Goal: Check status: Check status

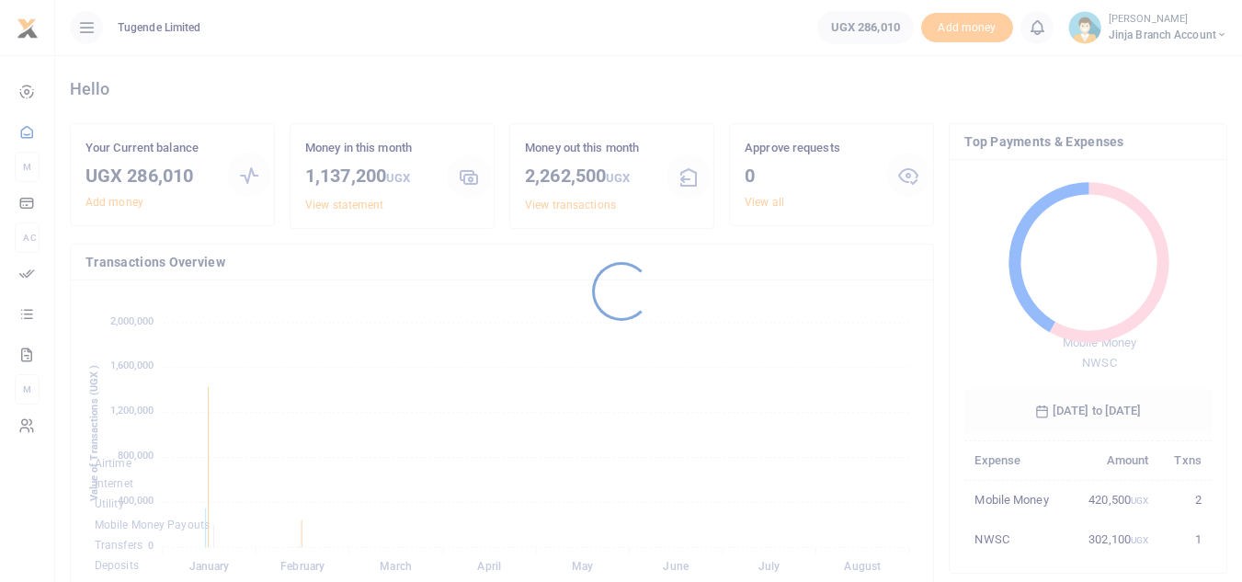
scroll to position [15, 15]
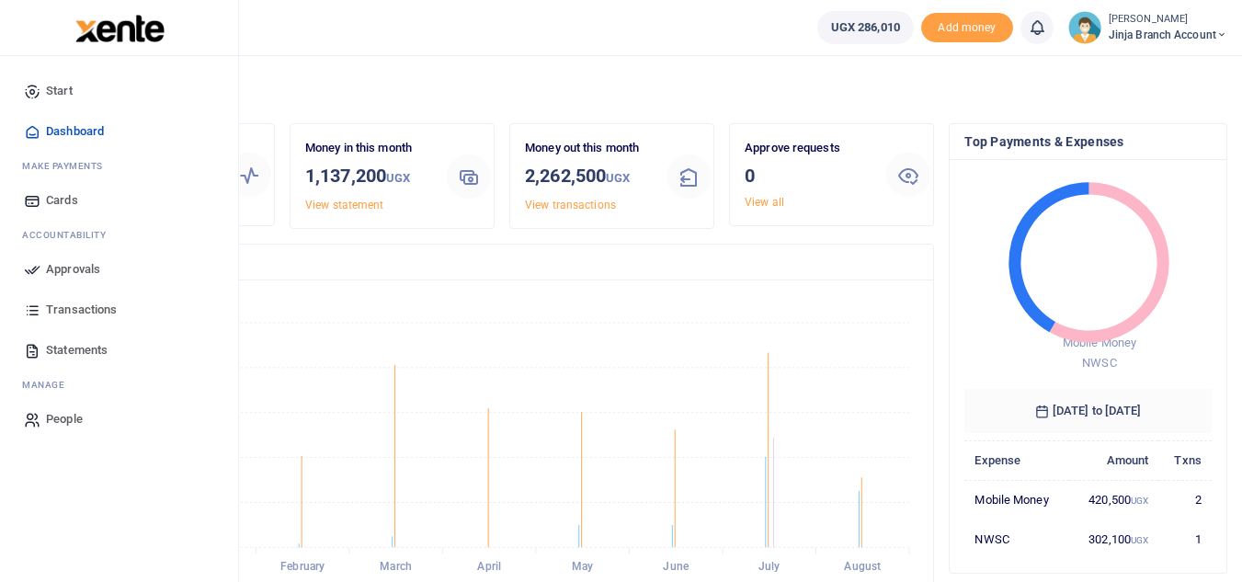
click at [95, 344] on span "Statements" at bounding box center [77, 350] width 62 height 18
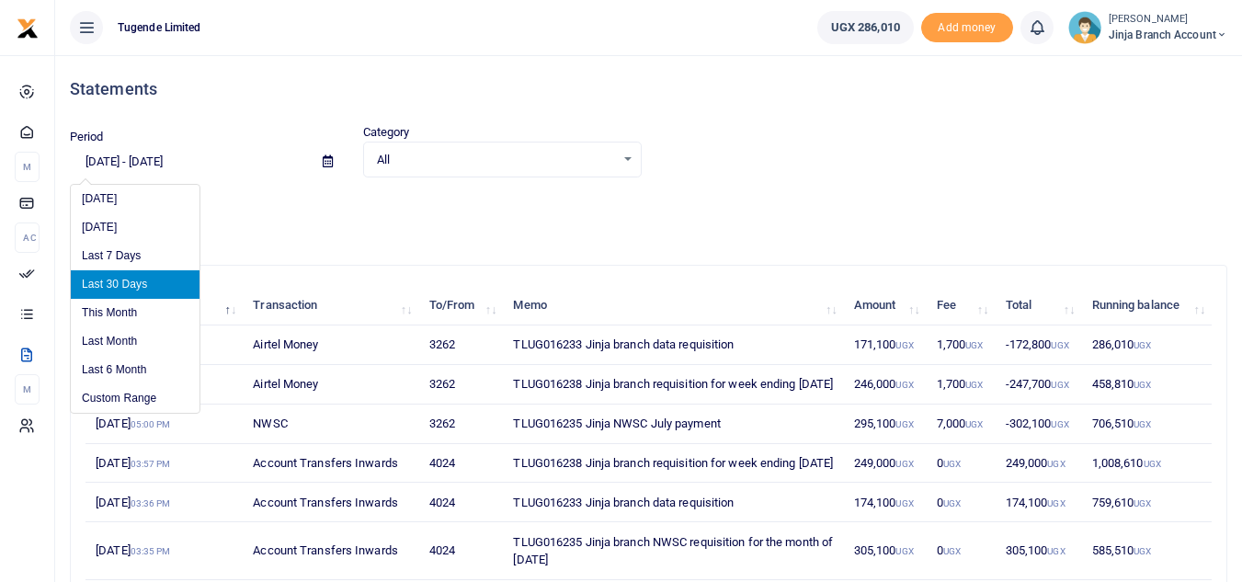
click at [171, 161] on input "[DATE] - [DATE]" at bounding box center [189, 161] width 238 height 31
click at [150, 399] on li "Custom Range" at bounding box center [135, 398] width 129 height 29
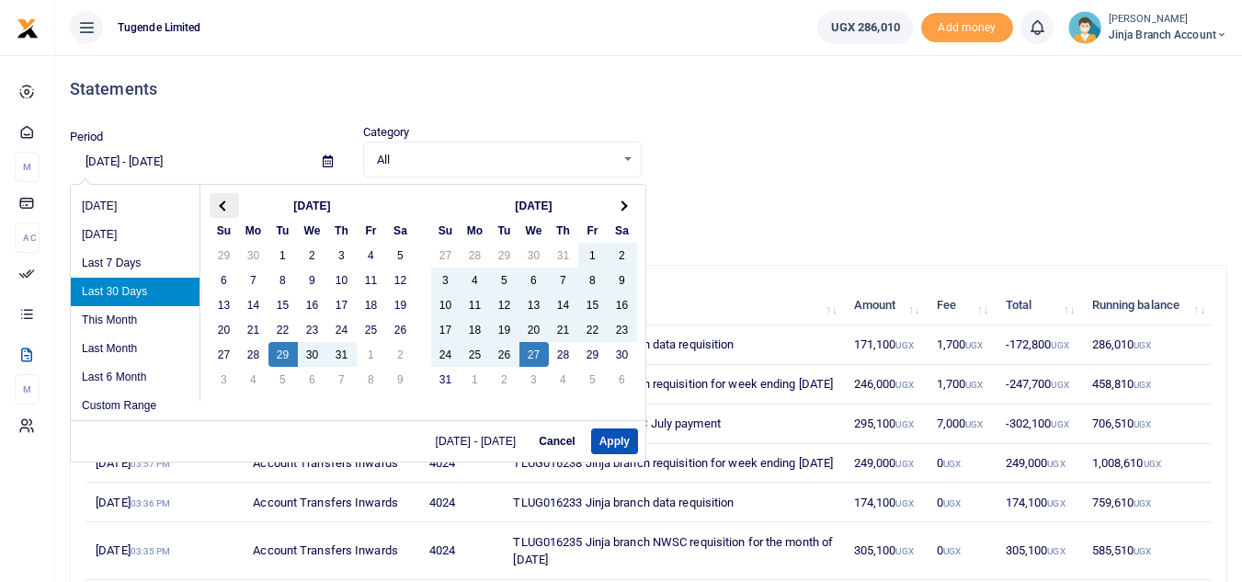
click at [218, 200] on th at bounding box center [224, 205] width 29 height 25
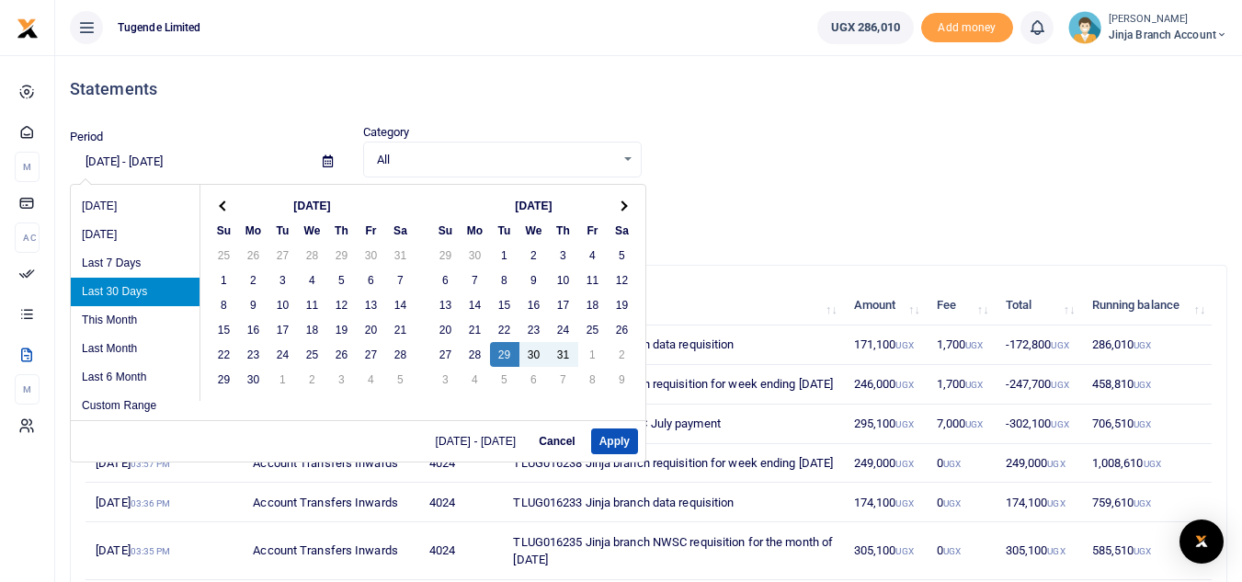
click at [218, 200] on th at bounding box center [224, 205] width 29 height 25
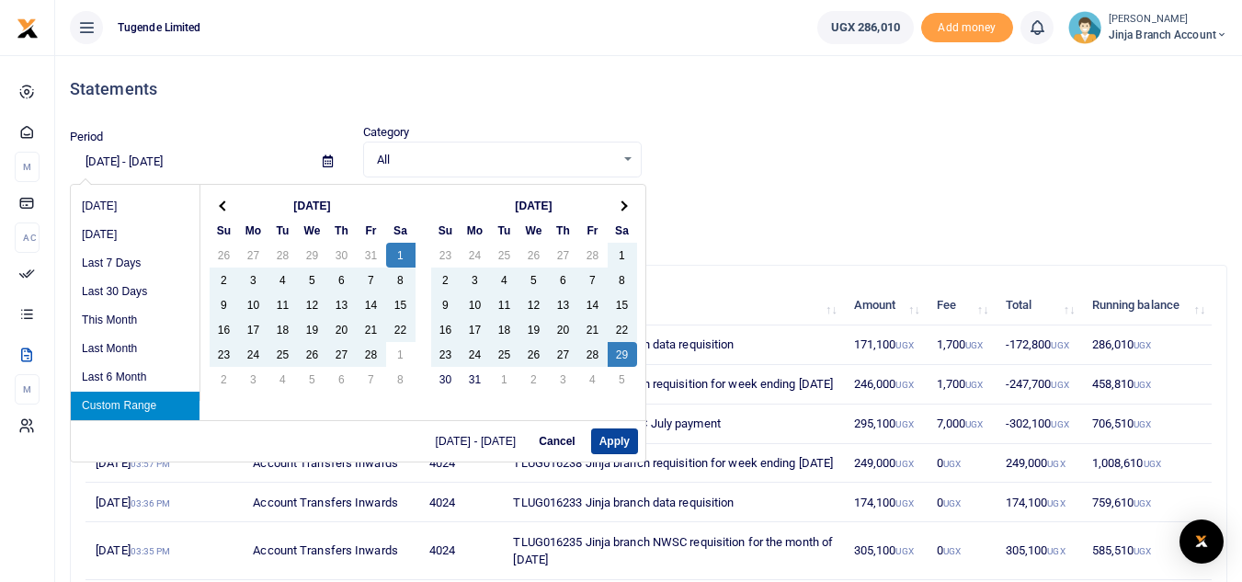
click at [612, 436] on button "Apply" at bounding box center [614, 442] width 47 height 26
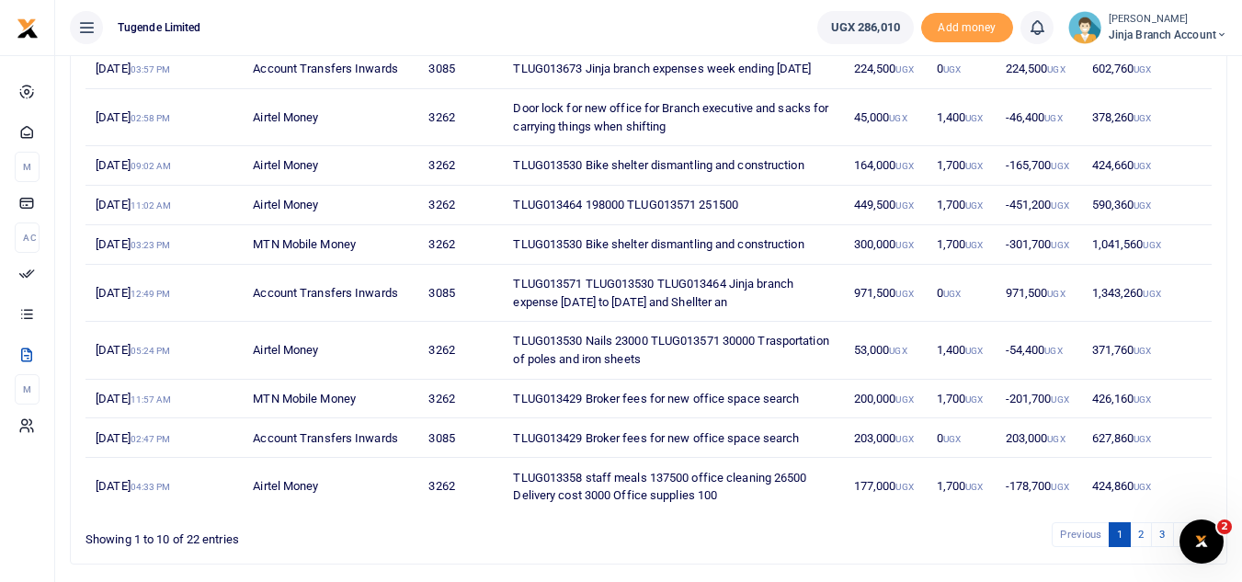
scroll to position [353, 0]
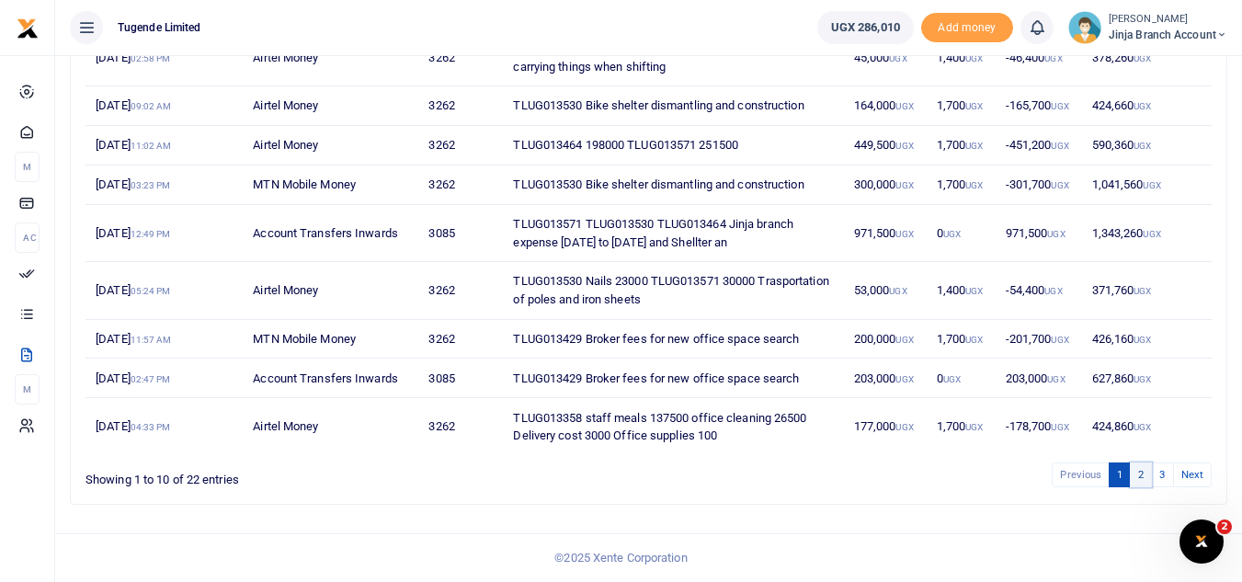
click at [1137, 474] on link "2" at bounding box center [1141, 475] width 22 height 25
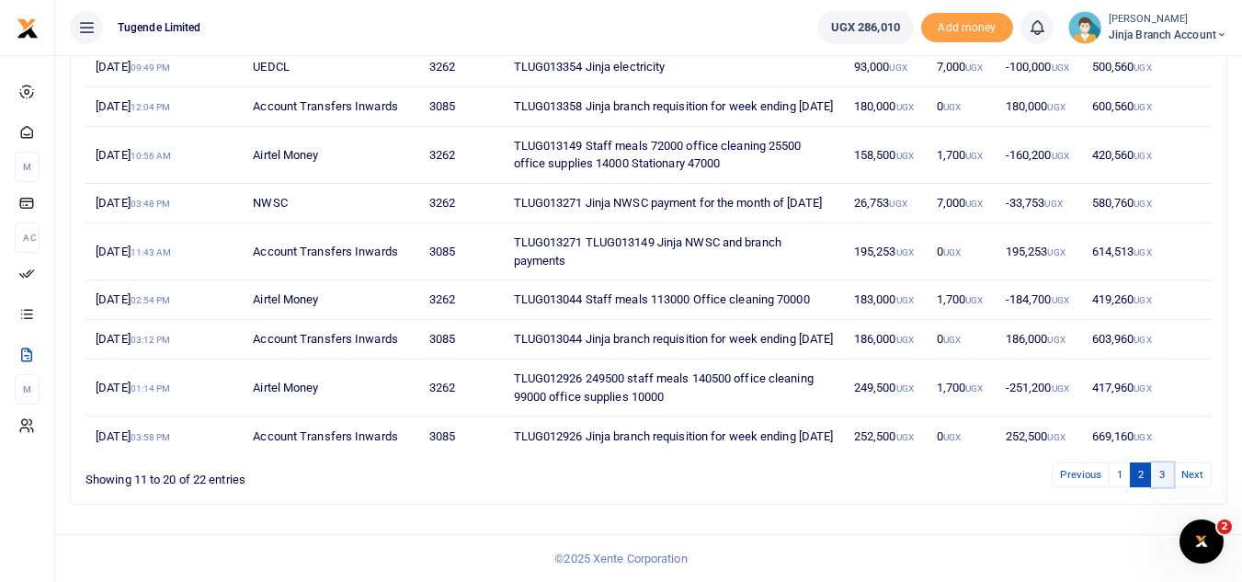
click at [1161, 487] on link "3" at bounding box center [1162, 475] width 22 height 25
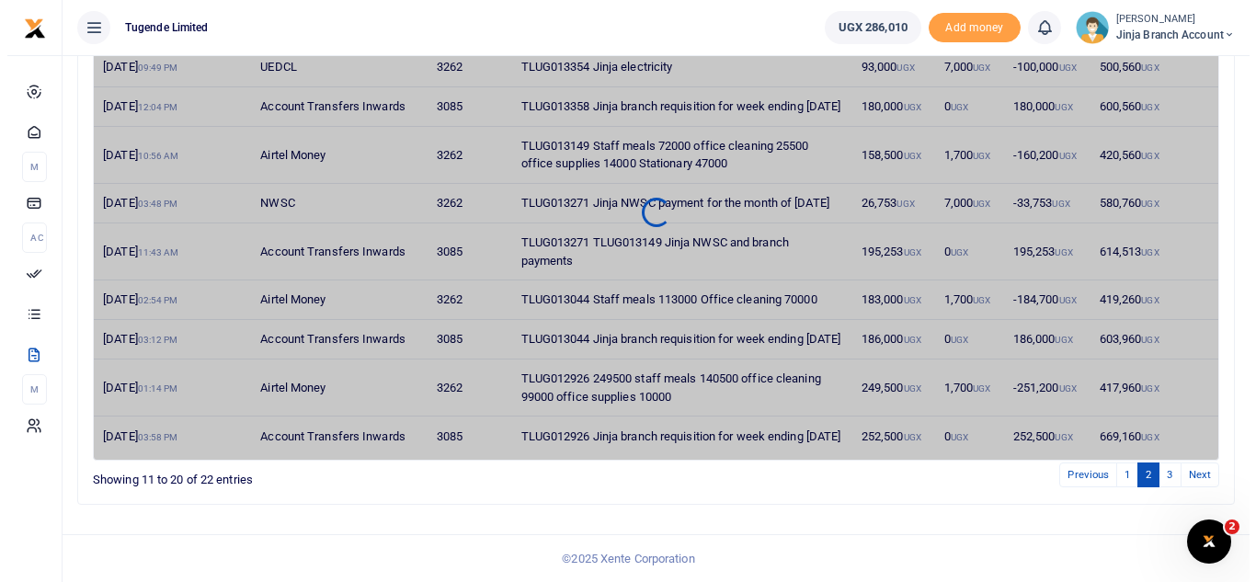
scroll to position [0, 0]
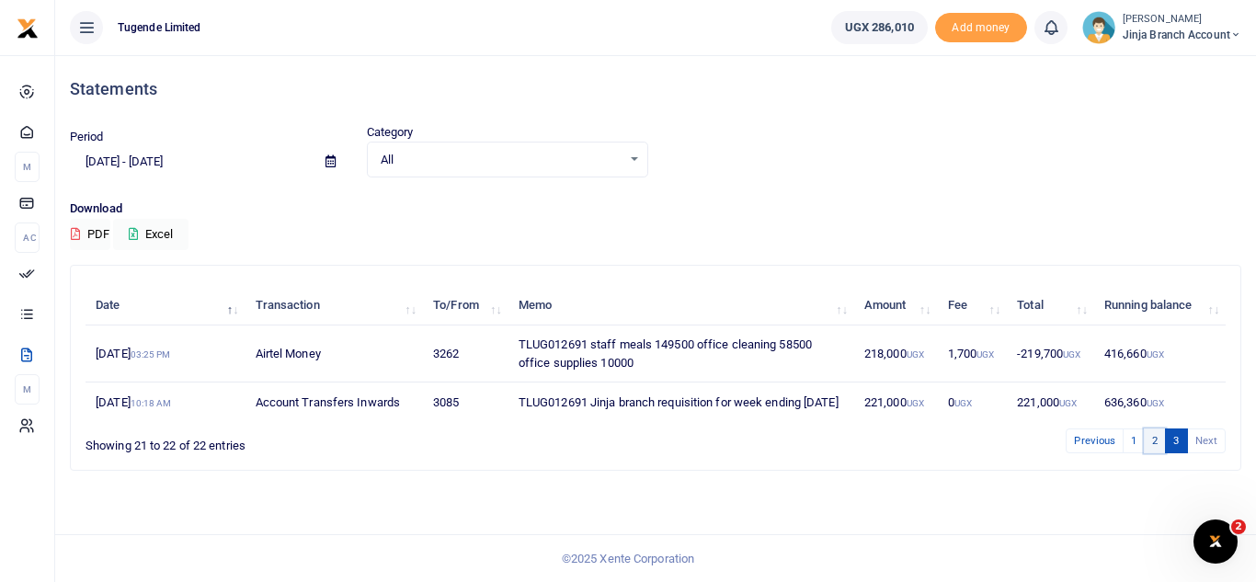
click at [1159, 453] on link "2" at bounding box center [1155, 441] width 22 height 25
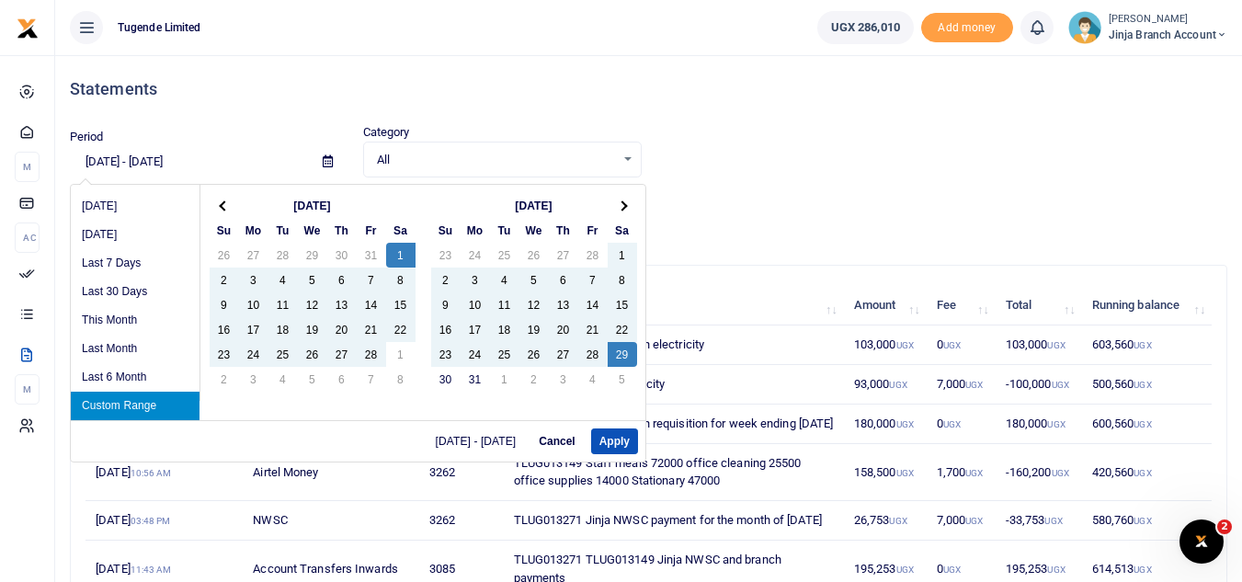
click at [120, 149] on input "02/01/2025 - 03/29/2025" at bounding box center [189, 161] width 238 height 31
click at [224, 206] on span at bounding box center [224, 205] width 10 height 10
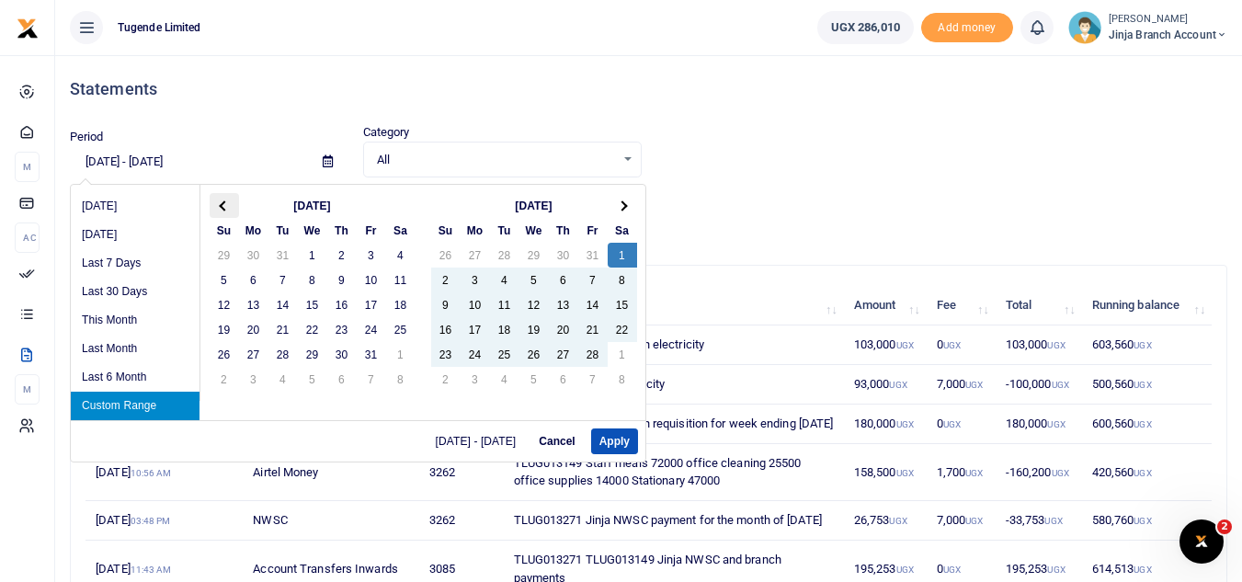
click at [223, 206] on span at bounding box center [224, 205] width 10 height 10
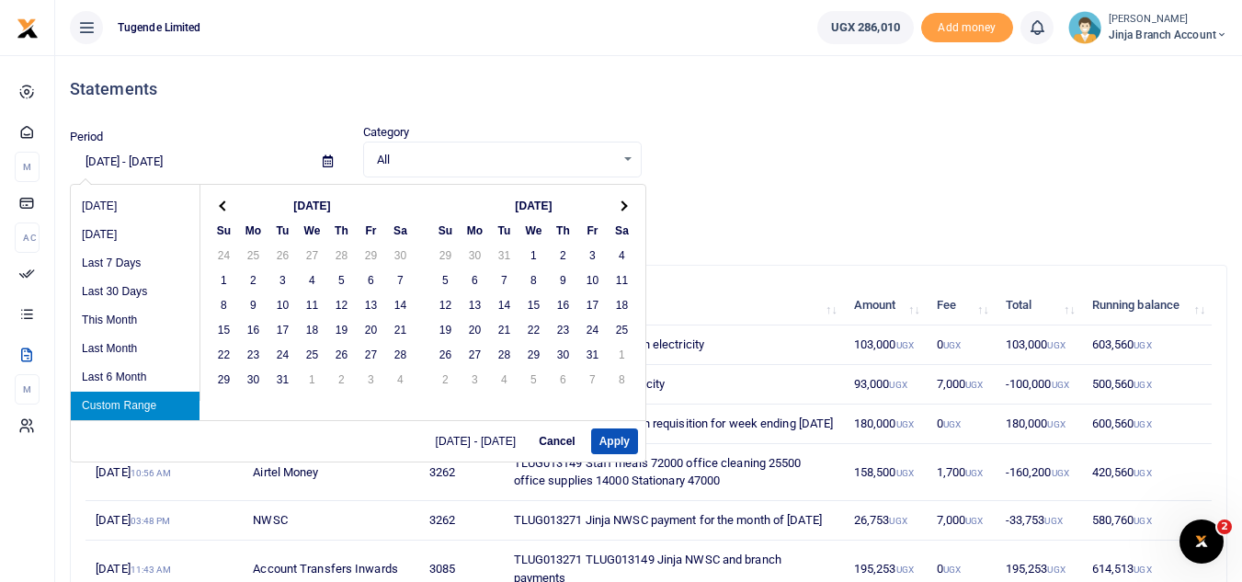
click at [223, 206] on span at bounding box center [224, 205] width 10 height 10
click at [223, 205] on span at bounding box center [224, 205] width 10 height 10
click at [217, 199] on th at bounding box center [224, 205] width 29 height 25
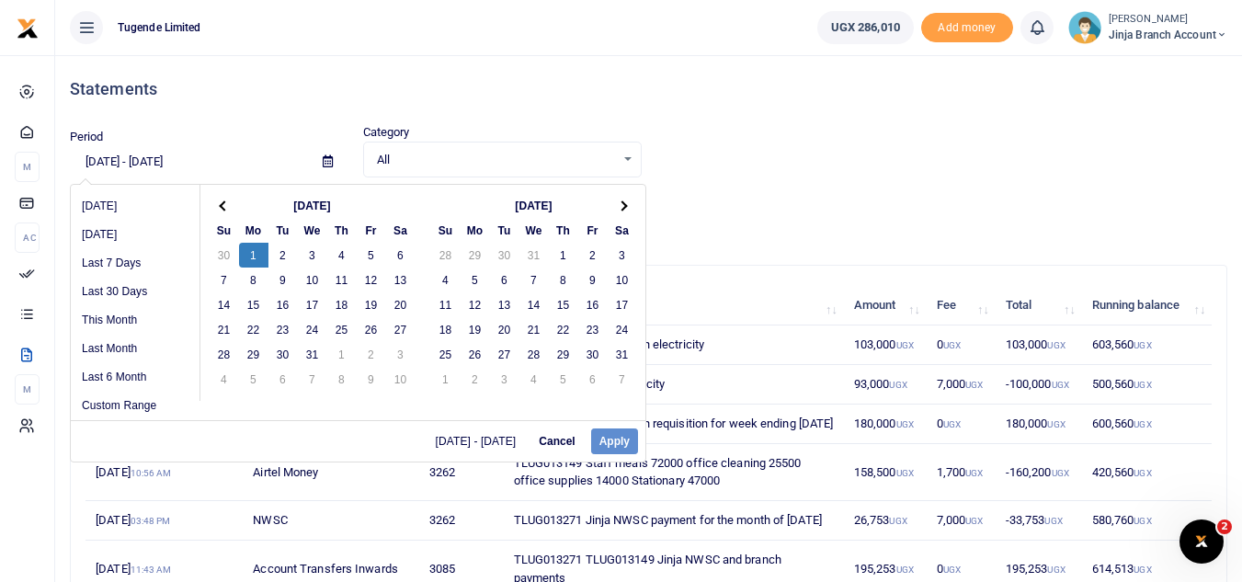
click at [226, 160] on input "02/01/2025 - 03/29/2025" at bounding box center [189, 161] width 238 height 31
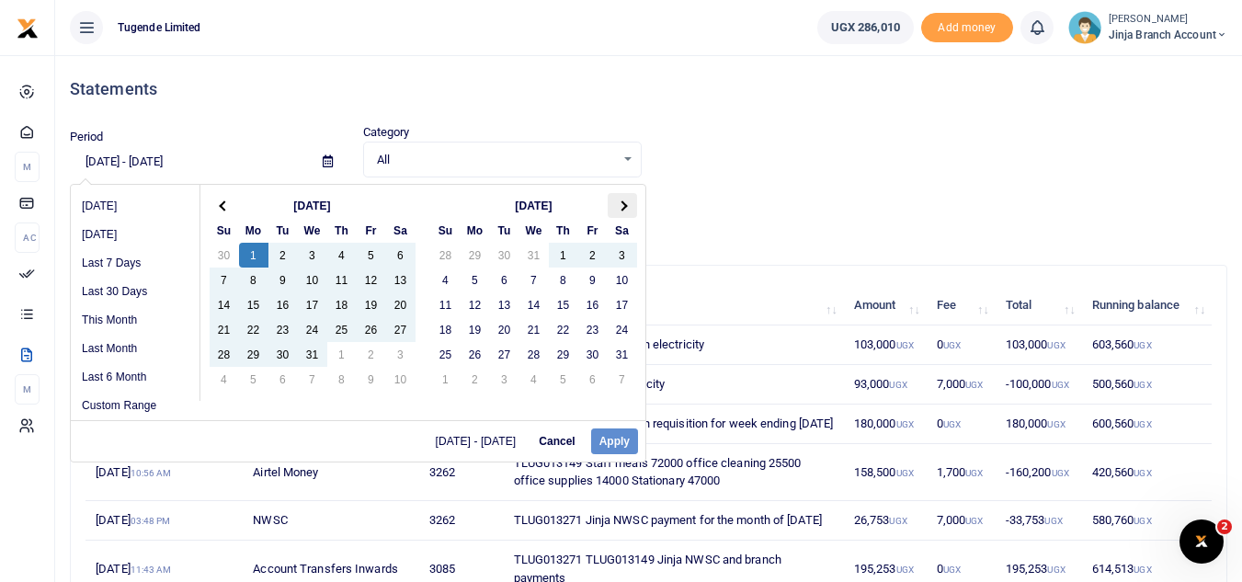
click at [635, 204] on th at bounding box center [622, 205] width 29 height 25
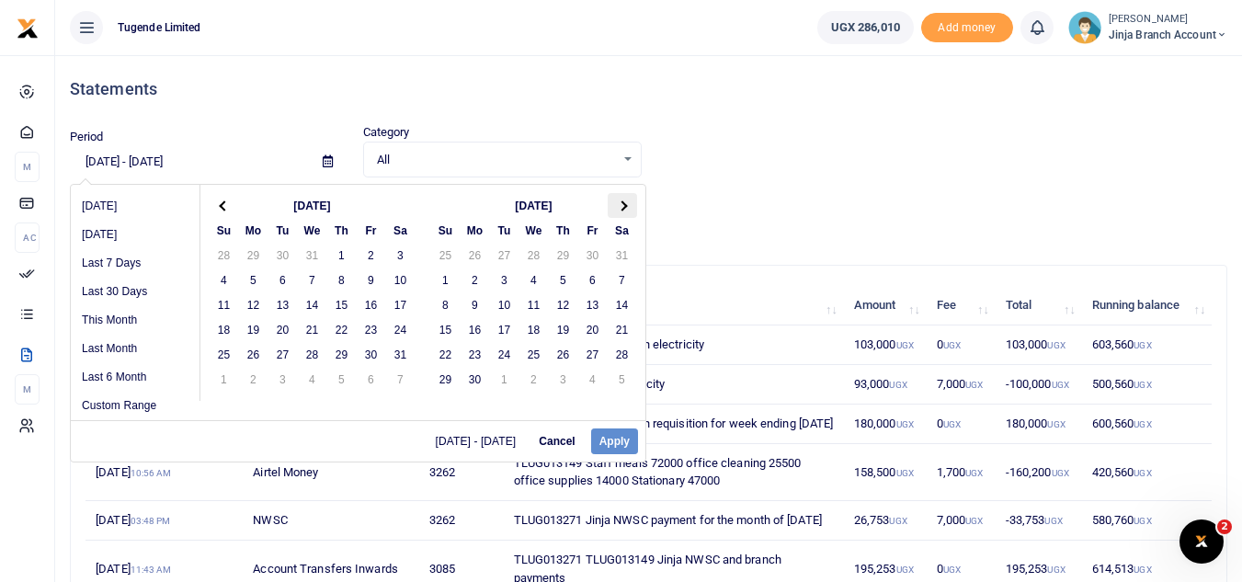
click at [624, 204] on span at bounding box center [622, 205] width 10 height 10
click at [623, 205] on span at bounding box center [622, 205] width 10 height 10
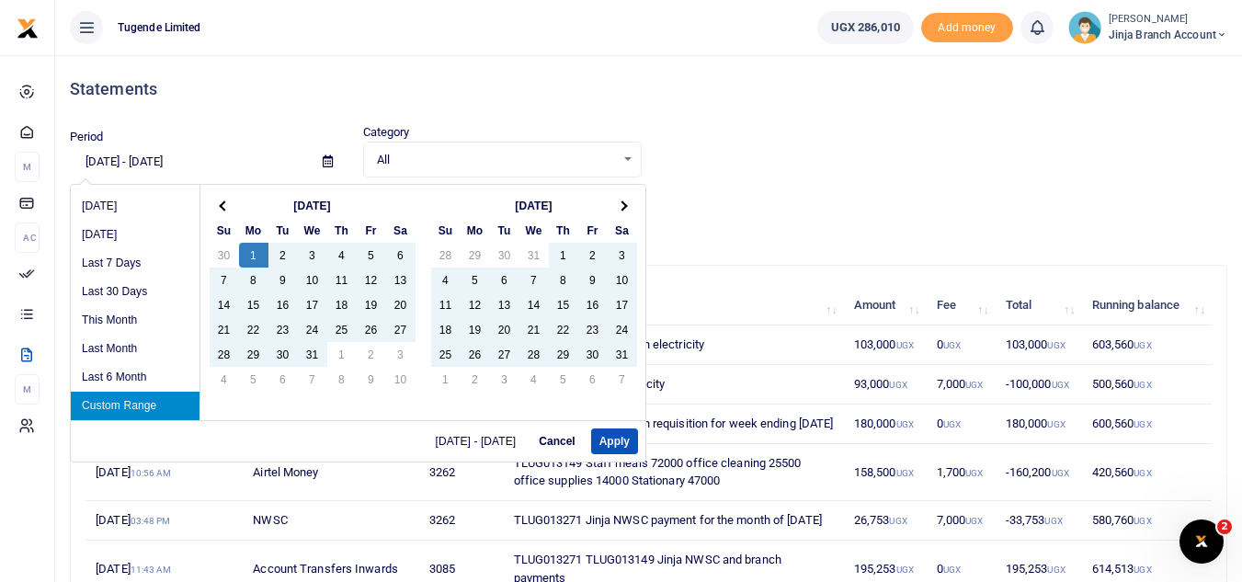
click at [604, 423] on div "07/01/2024 - 11/30/2024 Cancel Apply" at bounding box center [358, 440] width 575 height 41
click at [607, 439] on button "Apply" at bounding box center [614, 442] width 47 height 26
type input "07/01/2024 - 11/30/2024"
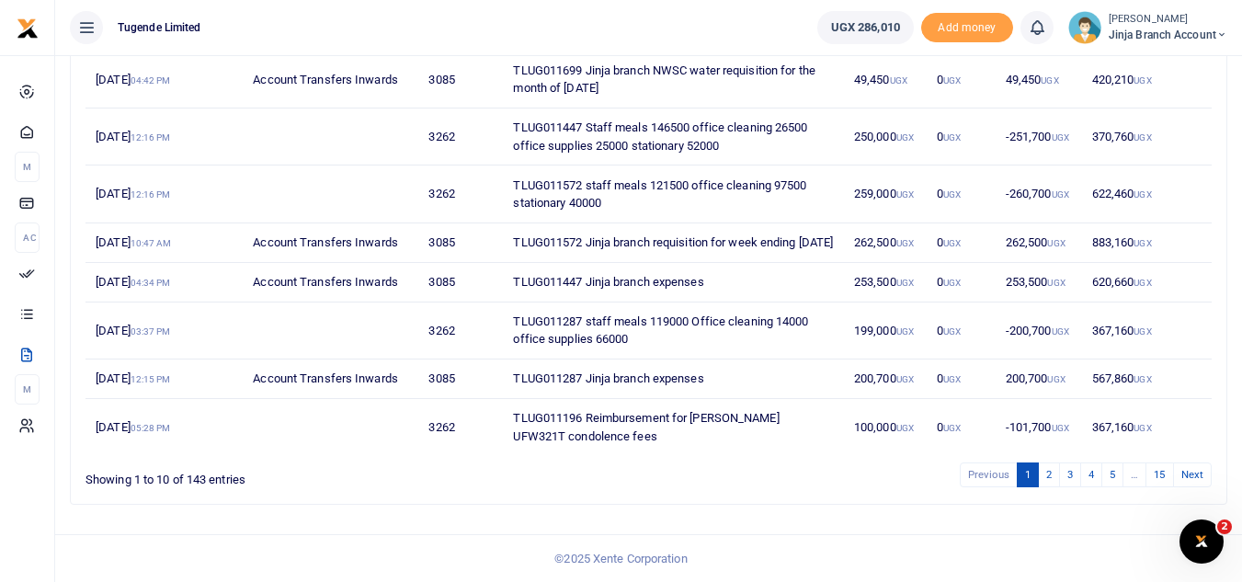
scroll to position [372, 0]
click at [1049, 480] on link "2" at bounding box center [1049, 475] width 22 height 25
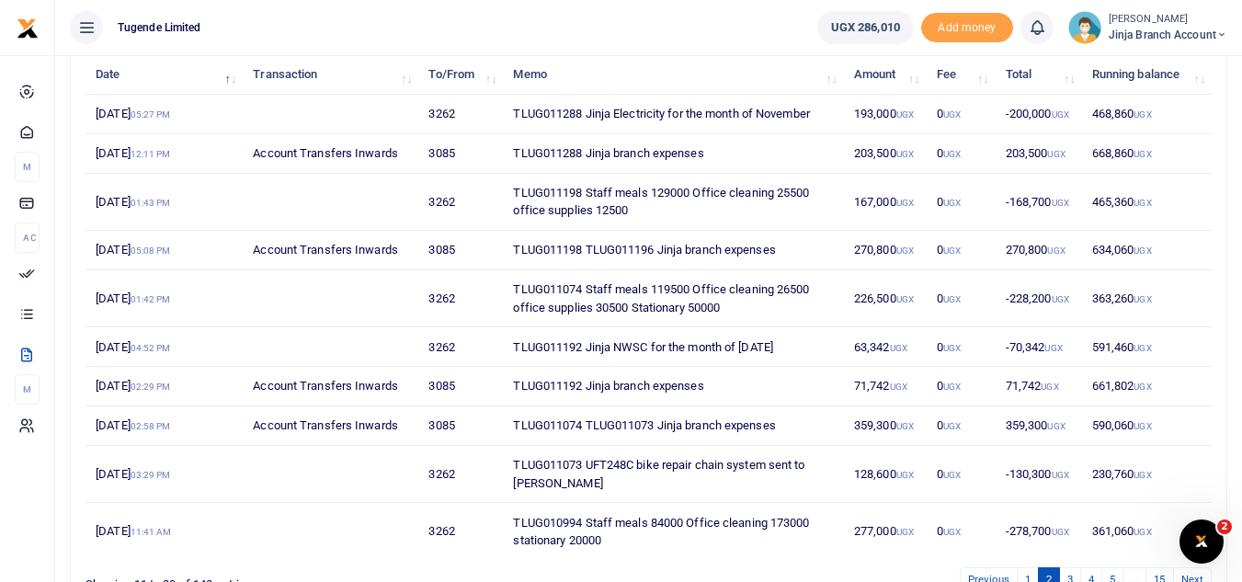
scroll to position [336, 0]
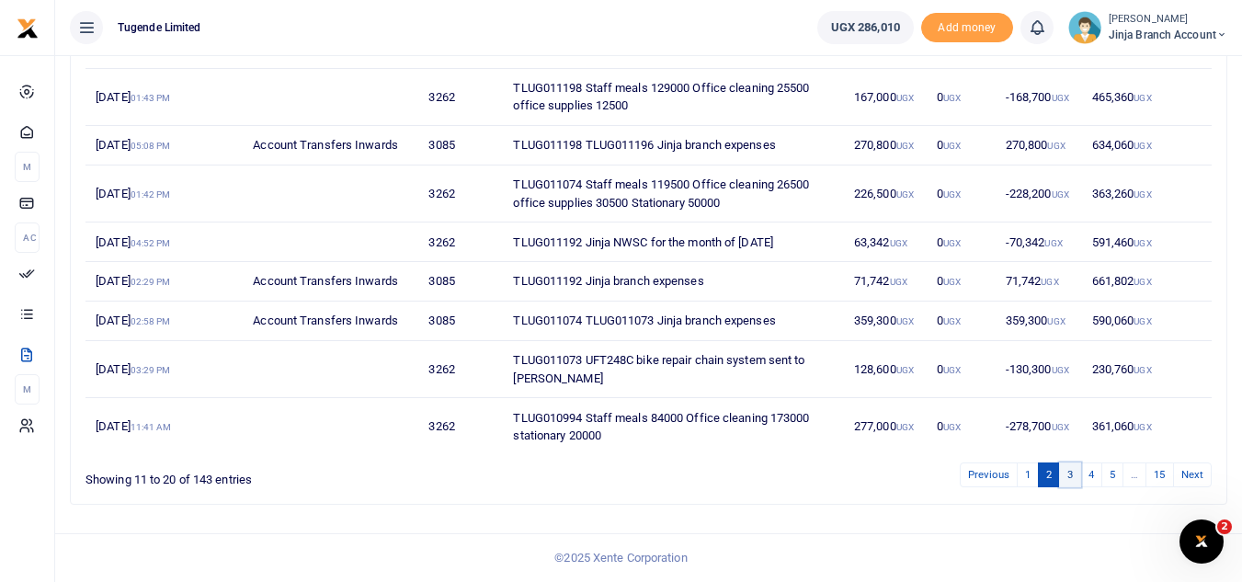
click at [1068, 474] on link "3" at bounding box center [1070, 475] width 22 height 25
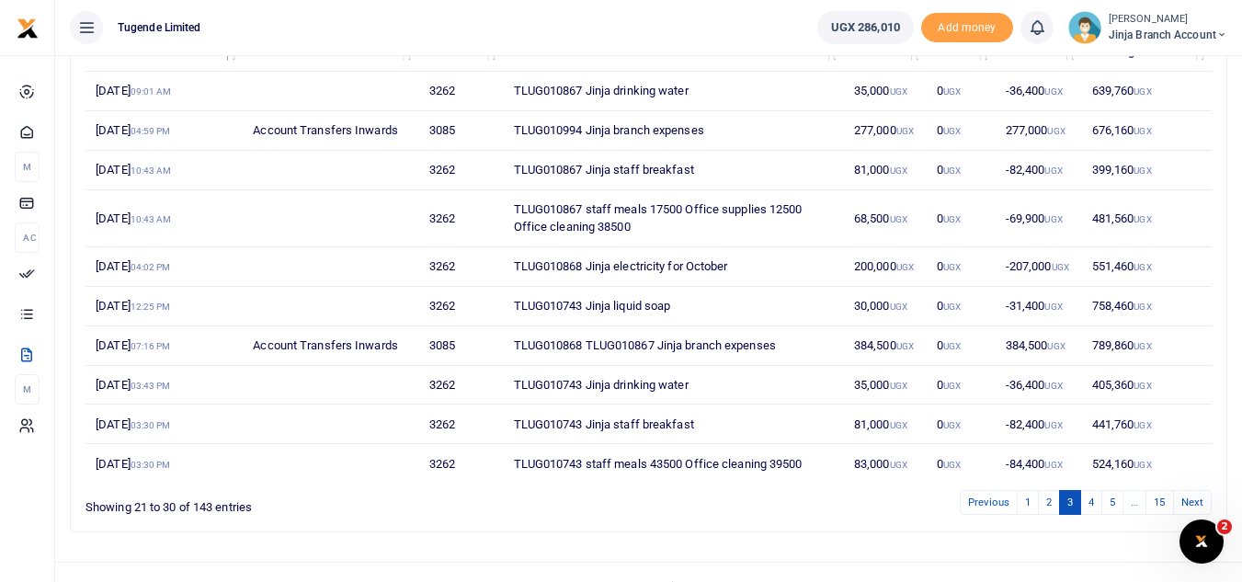
scroll to position [281, 0]
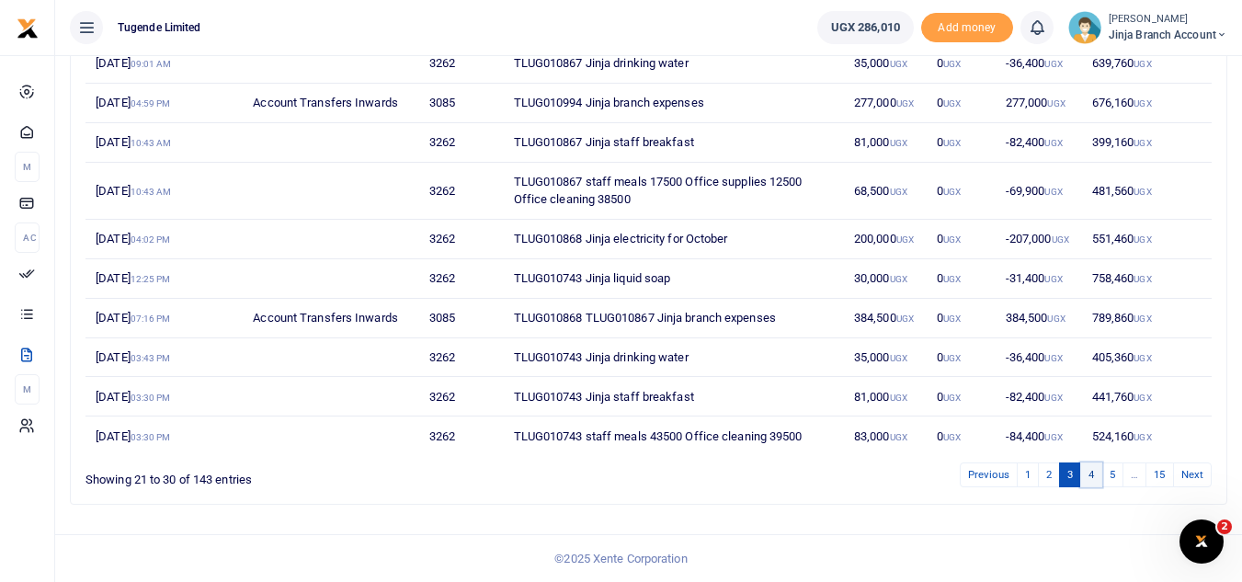
click at [1091, 469] on link "4" at bounding box center [1092, 475] width 22 height 25
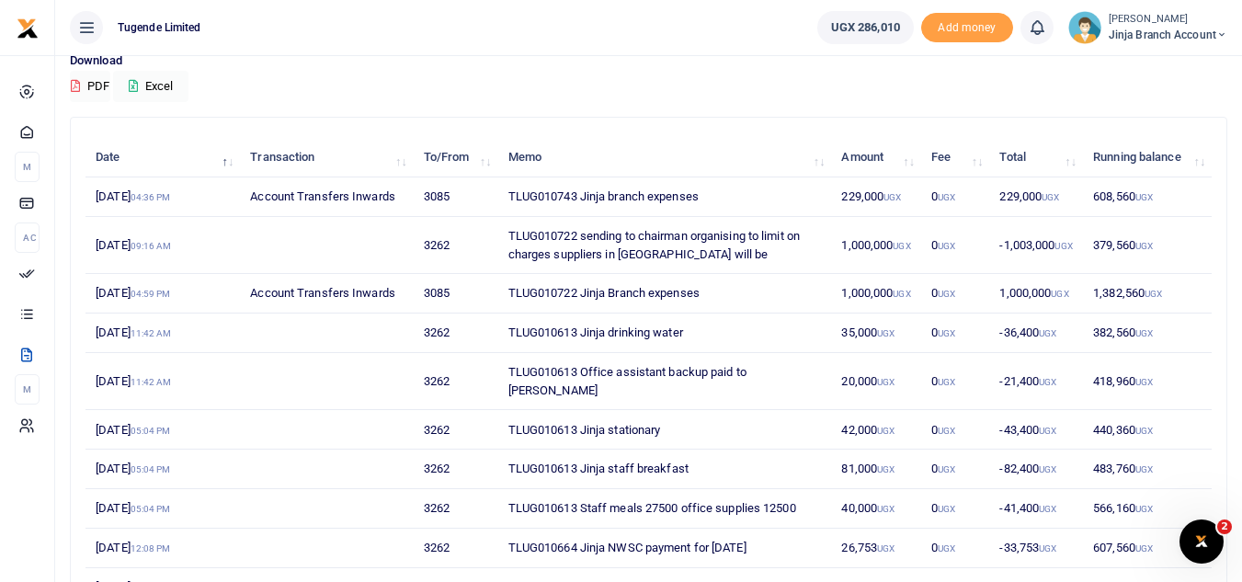
scroll to position [189, 0]
